Goal: Transaction & Acquisition: Purchase product/service

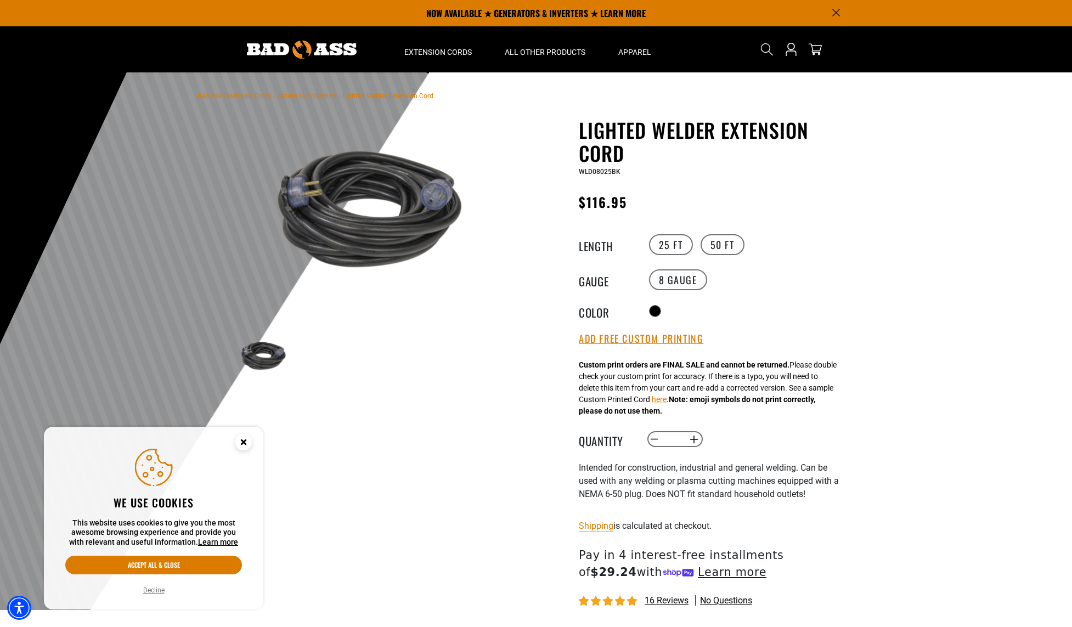
drag, startPoint x: 245, startPoint y: 442, endPoint x: 255, endPoint y: 436, distance: 11.6
click at [245, 441] on g "Close this option" at bounding box center [243, 442] width 16 height 16
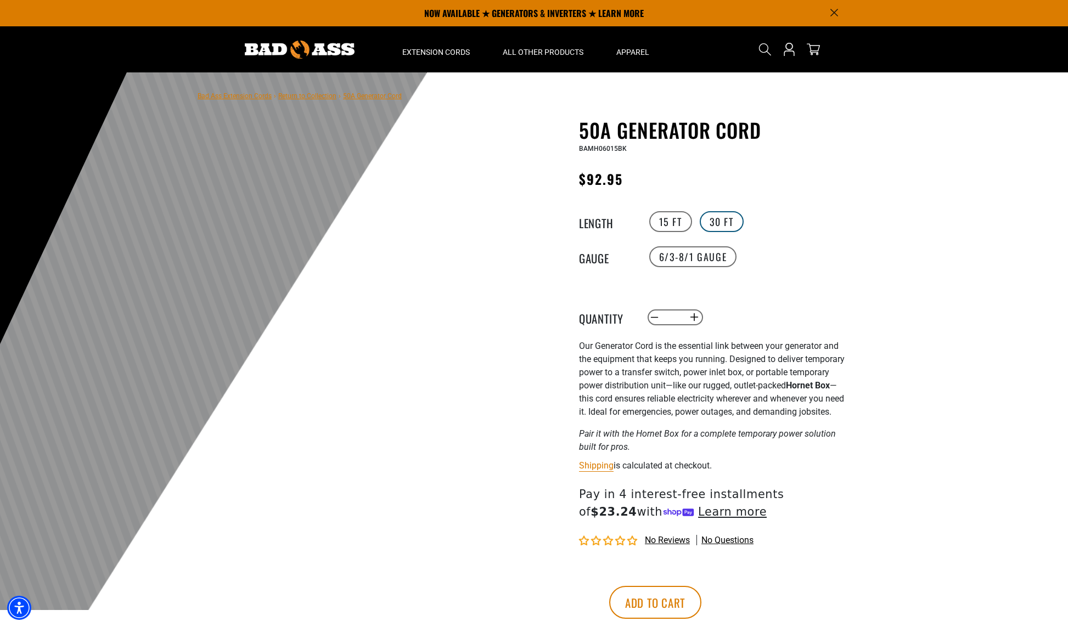
click at [721, 229] on label "30 FT" at bounding box center [722, 221] width 44 height 21
